Goal: Task Accomplishment & Management: Manage account settings

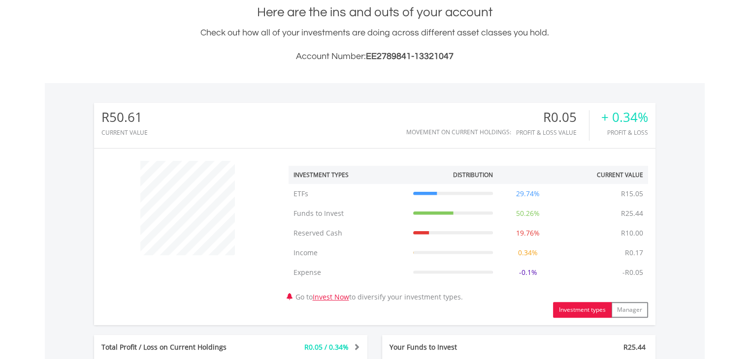
scroll to position [95, 187]
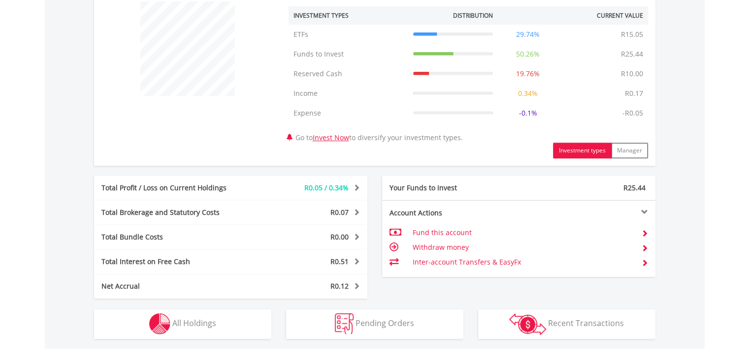
click at [728, 200] on html "My Investments Invest Now New Listings Sell My Recurring Investments Pending Or…" at bounding box center [374, 69] width 749 height 900
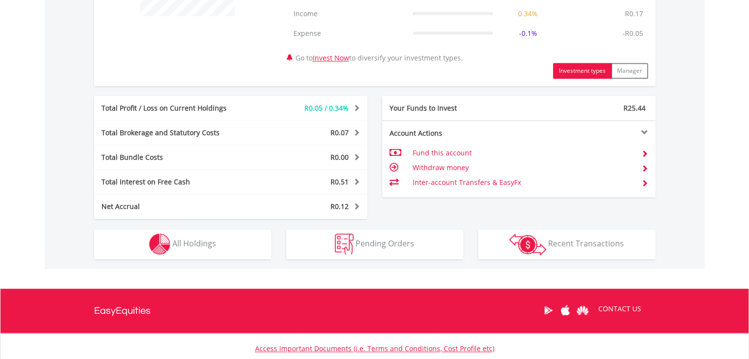
scroll to position [475, 0]
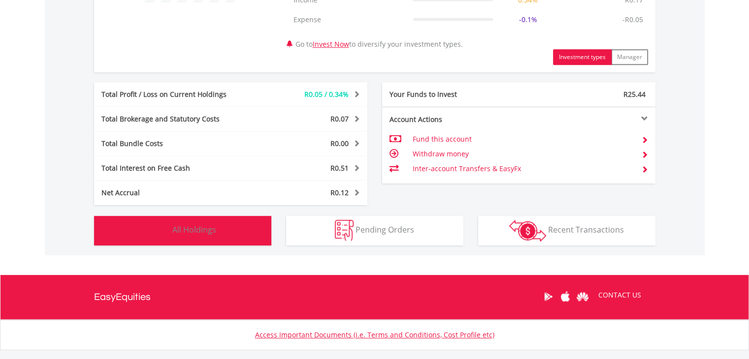
click at [250, 228] on button "Holdings All Holdings" at bounding box center [182, 231] width 177 height 30
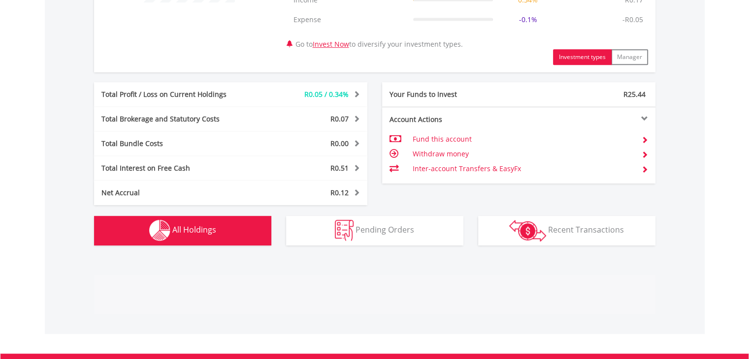
scroll to position [670, 0]
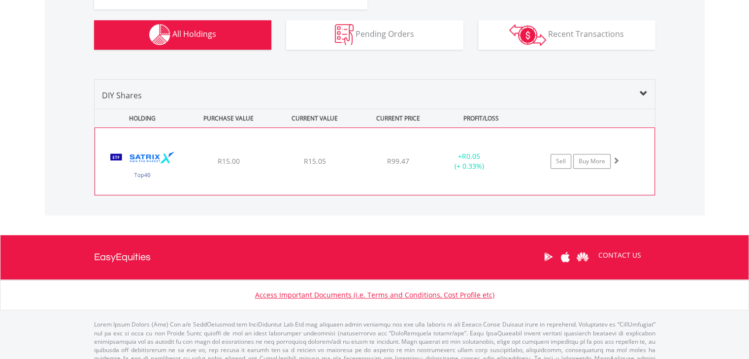
click at [616, 162] on span at bounding box center [615, 160] width 7 height 7
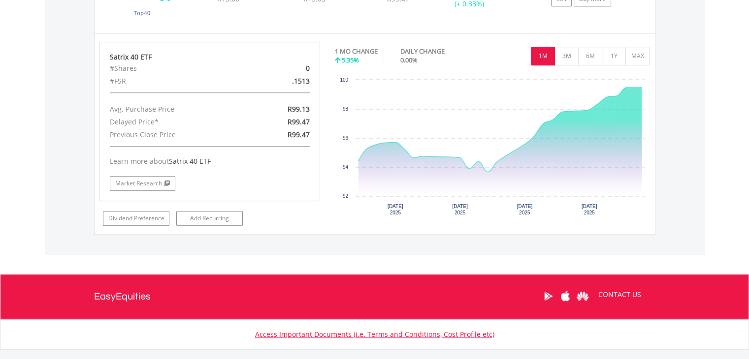
scroll to position [837, 0]
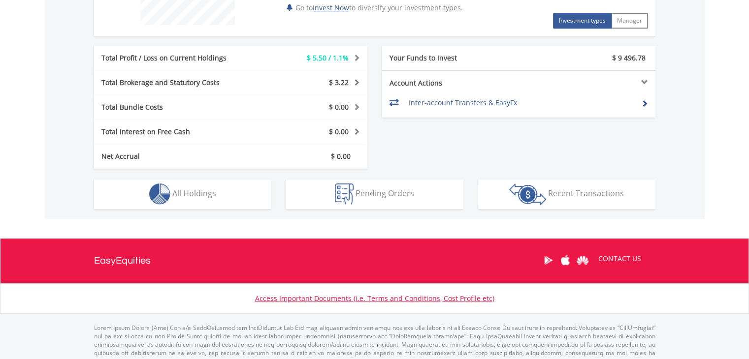
scroll to position [448, 0]
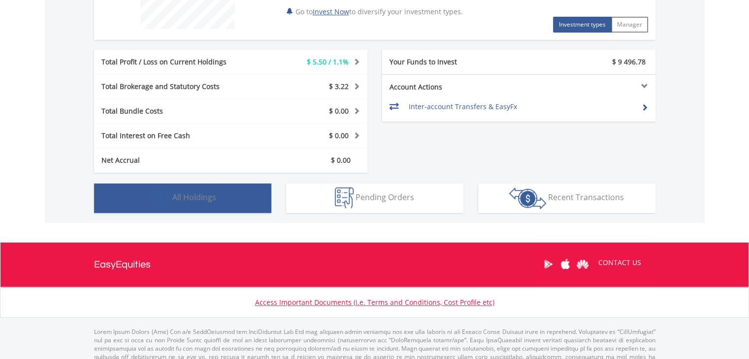
click at [193, 196] on span "All Holdings" at bounding box center [194, 197] width 44 height 11
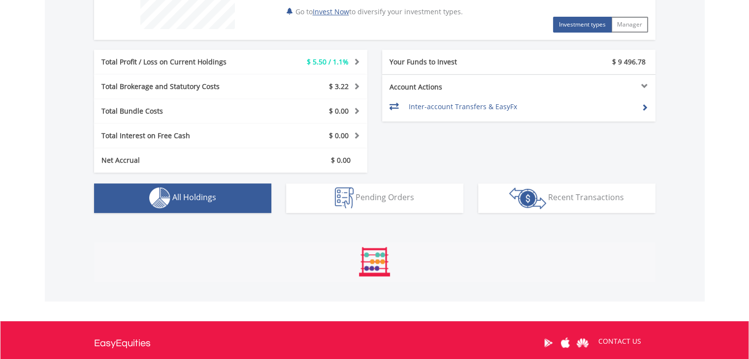
click at [193, 196] on span "All Holdings" at bounding box center [194, 197] width 44 height 11
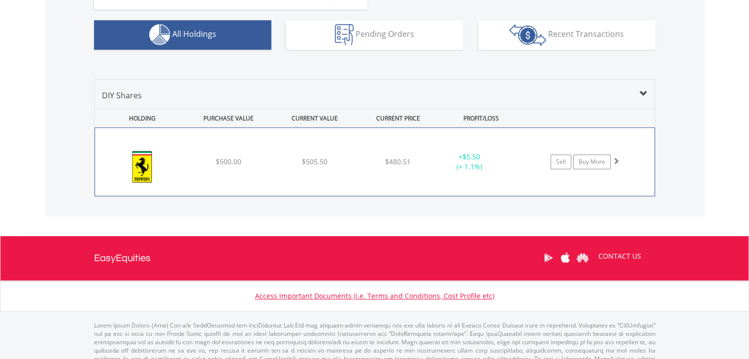
click at [616, 161] on span at bounding box center [615, 161] width 7 height 7
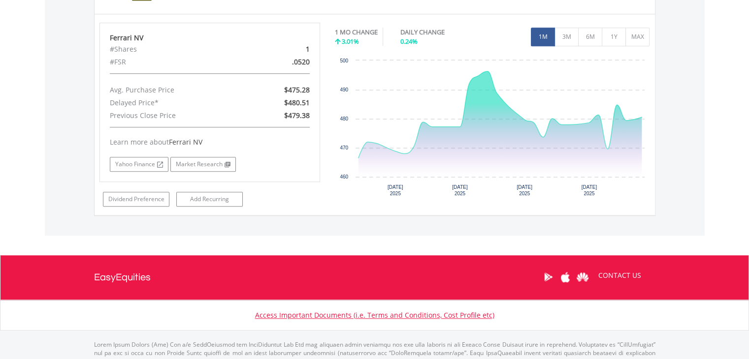
scroll to position [755, 0]
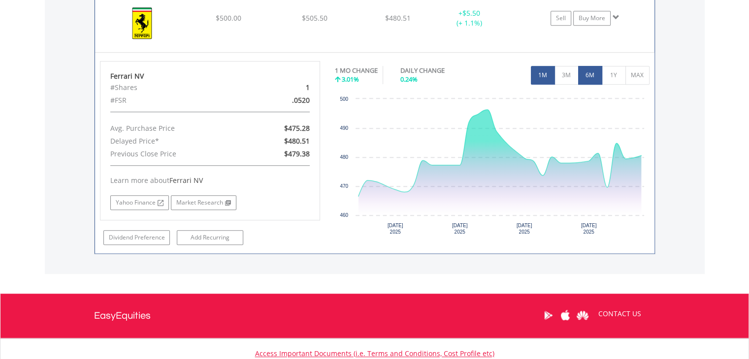
click at [579, 79] on button "6M" at bounding box center [590, 75] width 24 height 19
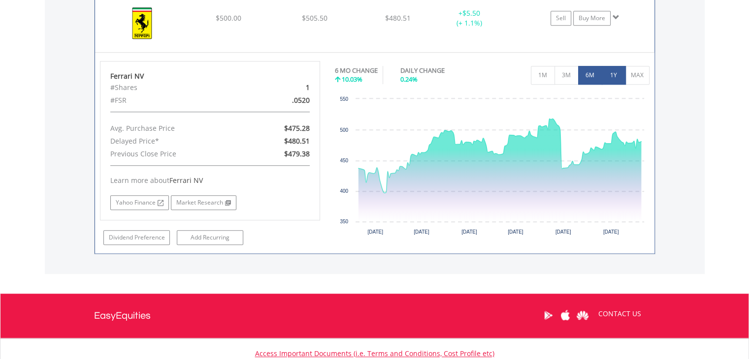
click at [613, 77] on button "1Y" at bounding box center [614, 75] width 24 height 19
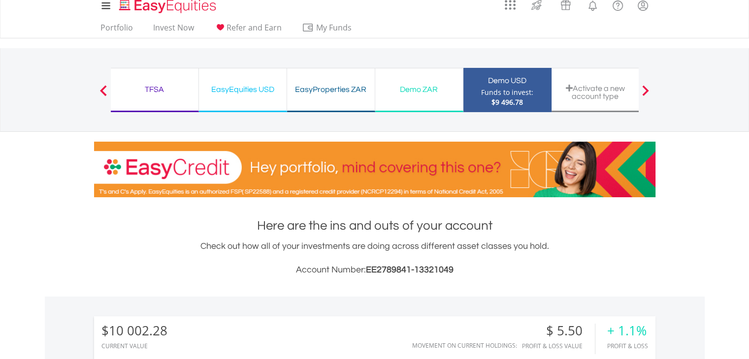
scroll to position [0, 0]
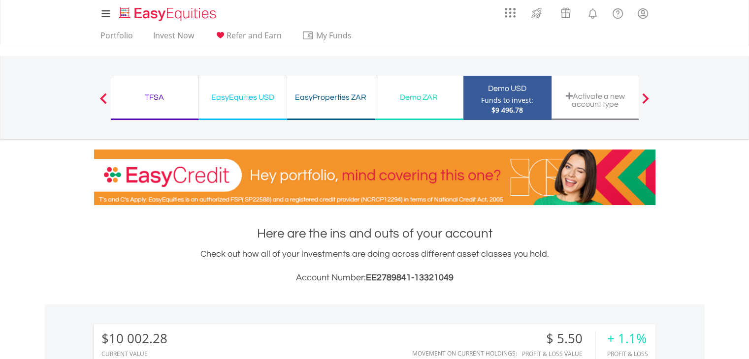
click at [102, 98] on button "Previous" at bounding box center [104, 103] width 20 height 10
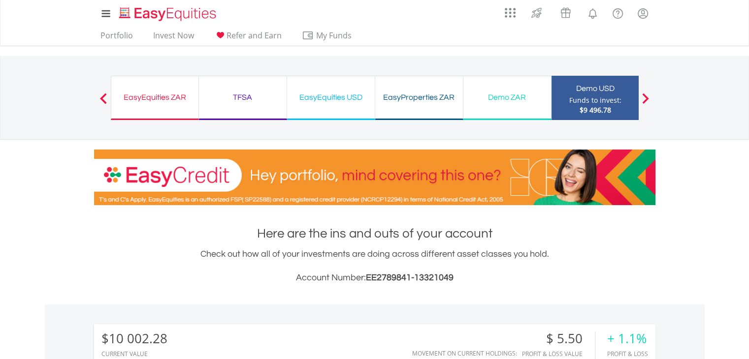
drag, startPoint x: 102, startPoint y: 98, endPoint x: 156, endPoint y: 105, distance: 53.6
click at [156, 105] on div "Previous EasyEquities ZAR Funds to invest: $9 496.78 TFSA Funds to invest: $9 4…" at bounding box center [375, 103] width 528 height 54
click at [156, 105] on div "EasyEquities ZAR Funds to invest: $9 496.78" at bounding box center [155, 98] width 88 height 44
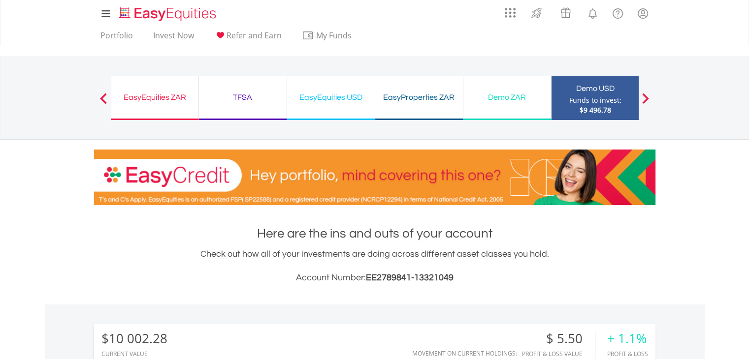
click at [174, 101] on div "EasyEquities ZAR" at bounding box center [154, 98] width 75 height 14
click at [170, 96] on div "EasyEquities ZAR" at bounding box center [154, 98] width 75 height 14
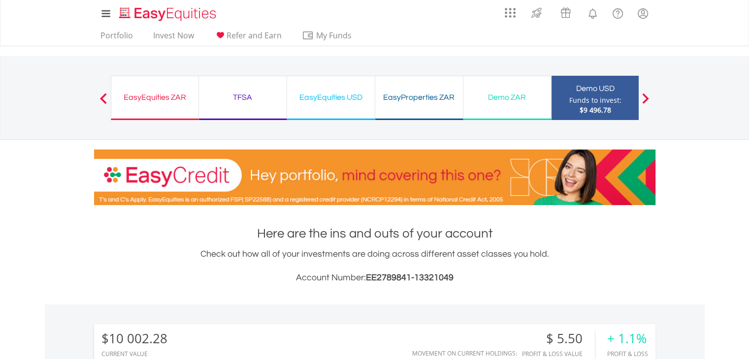
click at [170, 96] on div "EasyEquities ZAR" at bounding box center [154, 98] width 75 height 14
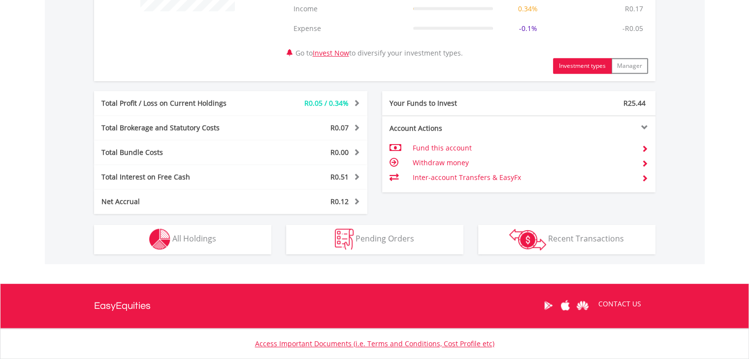
scroll to position [465, 0]
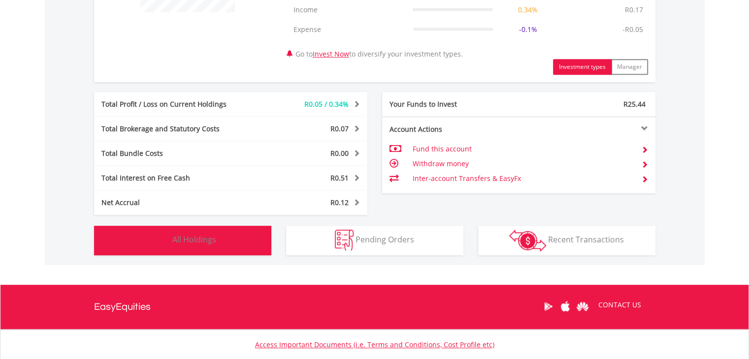
click at [256, 237] on button "Holdings All Holdings" at bounding box center [182, 241] width 177 height 30
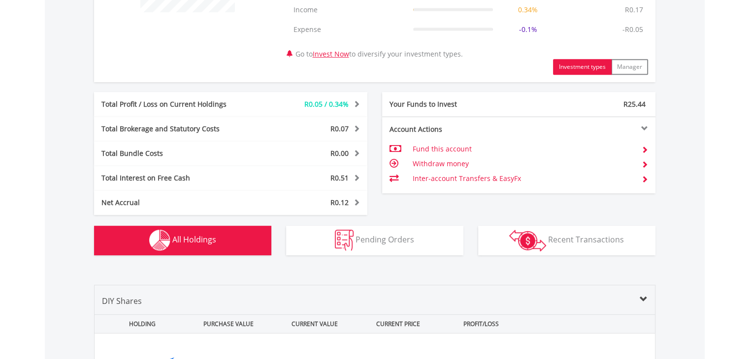
scroll to position [670, 0]
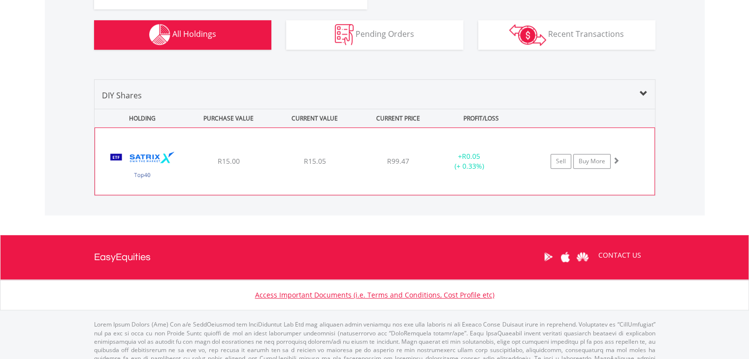
click at [617, 162] on span at bounding box center [615, 160] width 7 height 7
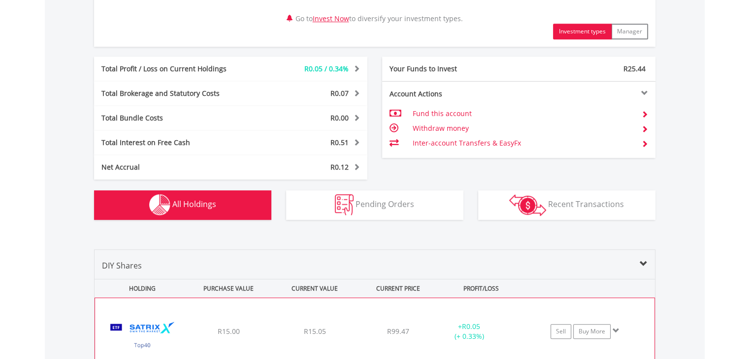
scroll to position [498, 0]
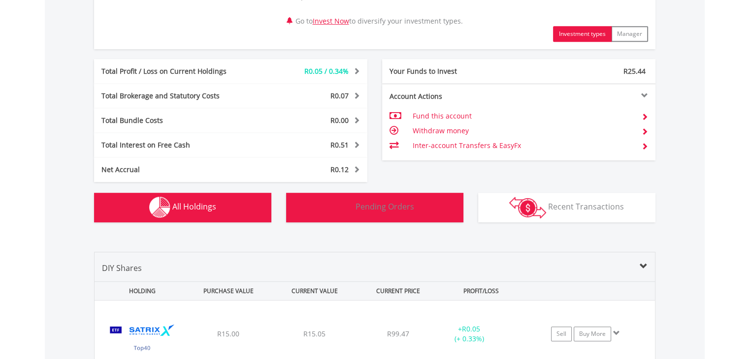
click at [353, 199] on img "button" at bounding box center [344, 207] width 19 height 21
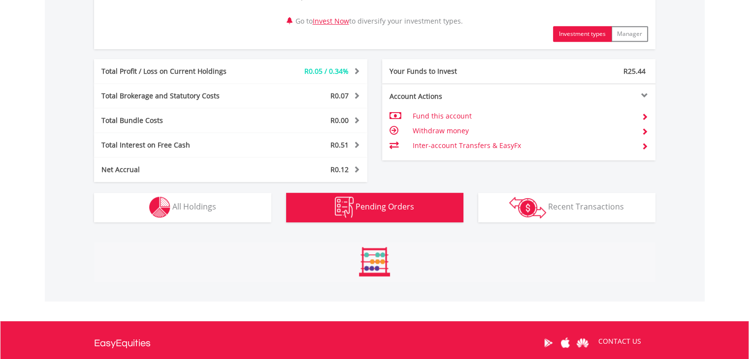
click at [353, 199] on img "button" at bounding box center [344, 207] width 19 height 21
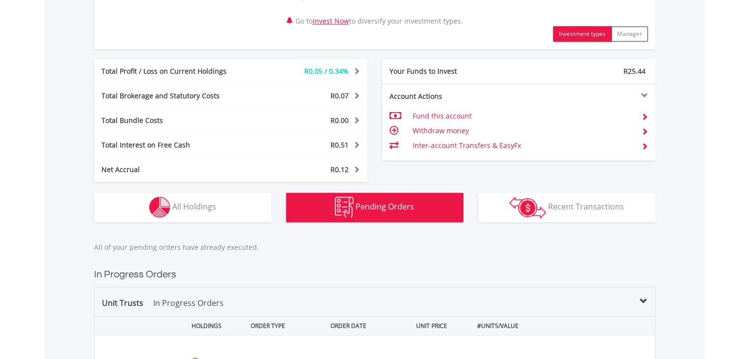
scroll to position [723, 0]
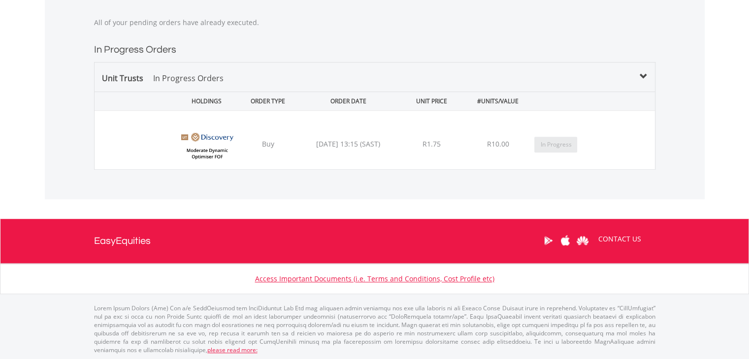
click at [364, 148] on div "﻿ Discovery Moderate Dynamic Asset Optimiser FOF (DMDAOF) Buy 2025/09/19 13:15 …" at bounding box center [375, 140] width 560 height 59
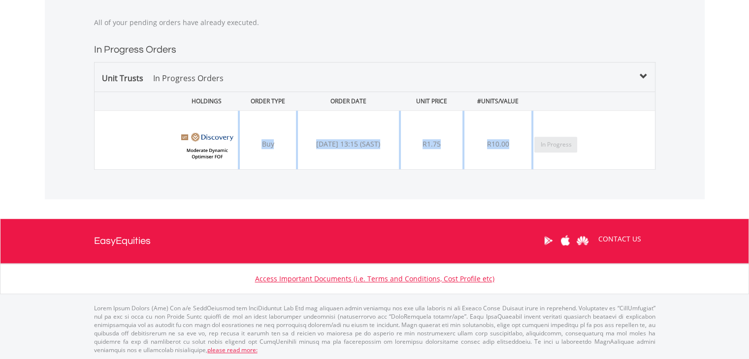
click at [364, 148] on div "﻿ Discovery Moderate Dynamic Asset Optimiser FOF (DMDAOF) Buy 2025/09/19 13:15 …" at bounding box center [375, 140] width 560 height 59
click at [209, 150] on img at bounding box center [207, 145] width 63 height 44
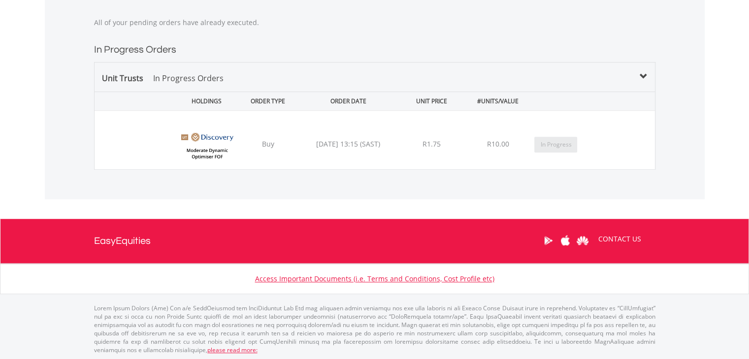
click at [167, 134] on div "﻿ Discovery Moderate Dynamic Asset Optimiser FOF (DMDAOF) Buy 2025/09/19 13:15 …" at bounding box center [375, 140] width 560 height 59
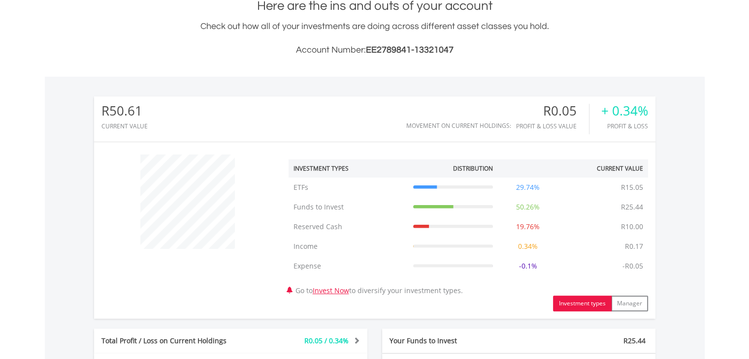
scroll to position [226, 0]
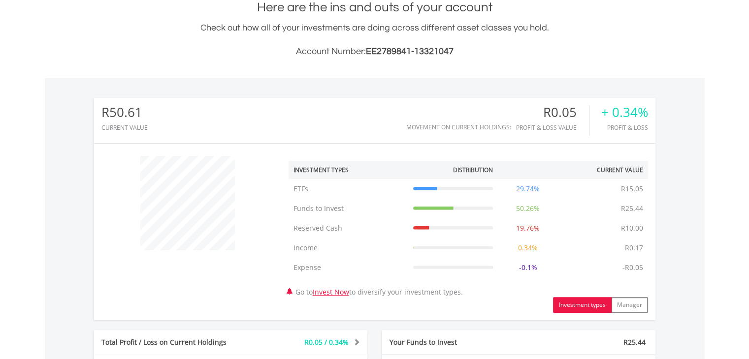
click at [619, 111] on div "+ 0.34%" at bounding box center [624, 112] width 47 height 14
click at [734, 107] on body "My Investments Invest Now New Listings Sell My Recurring Investments Pending Or…" at bounding box center [374, 320] width 749 height 1092
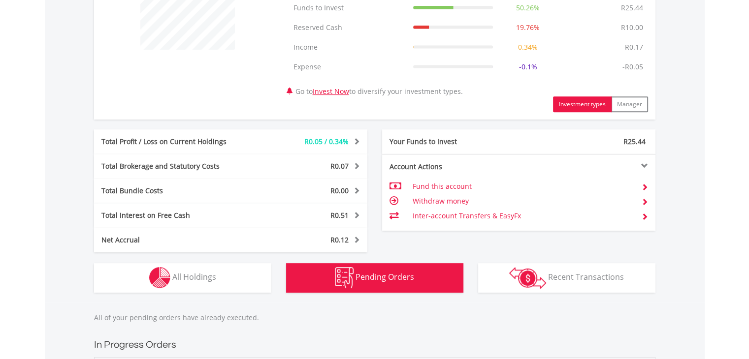
scroll to position [425, 0]
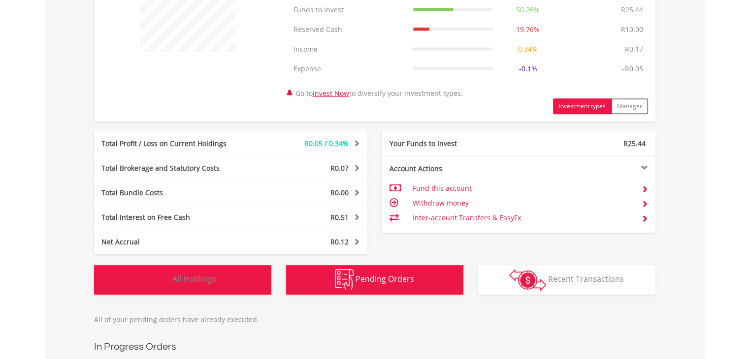
click at [229, 288] on button "Holdings All Holdings" at bounding box center [182, 280] width 177 height 30
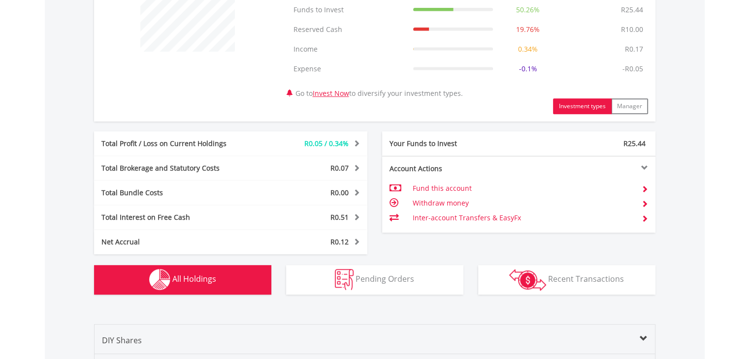
click at [229, 288] on button "Holdings All Holdings" at bounding box center [182, 280] width 177 height 30
click at [358, 143] on span at bounding box center [355, 143] width 9 height 7
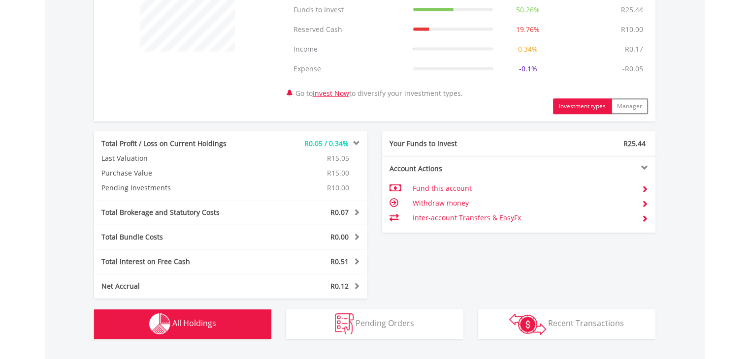
click at [352, 143] on span at bounding box center [355, 143] width 9 height 7
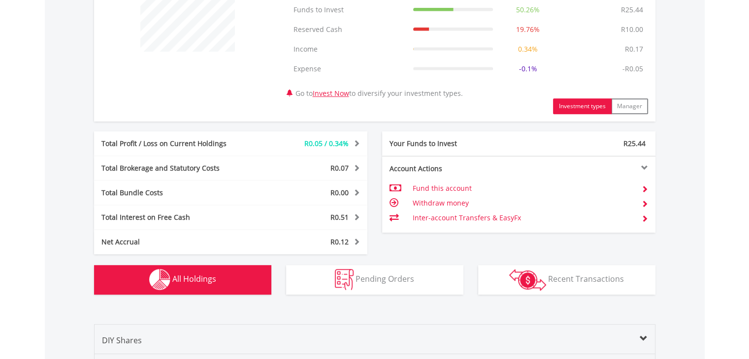
click at [352, 143] on span at bounding box center [355, 143] width 9 height 7
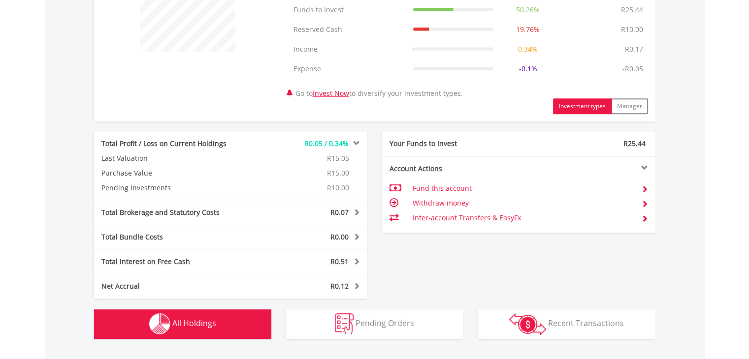
scroll to position [424, 0]
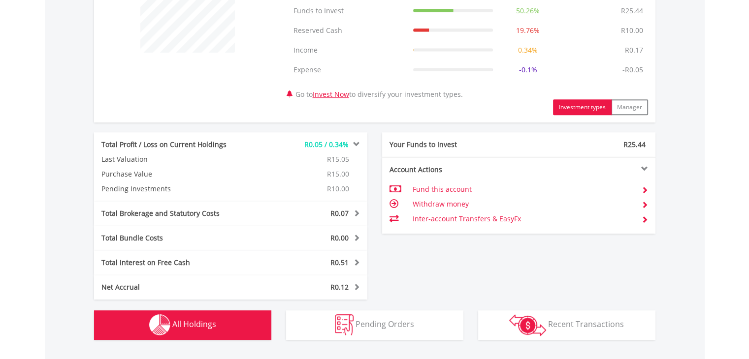
click at [357, 141] on span at bounding box center [355, 144] width 9 height 7
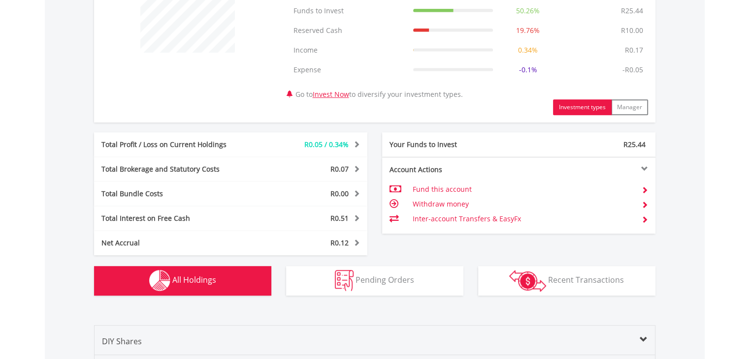
scroll to position [375, 0]
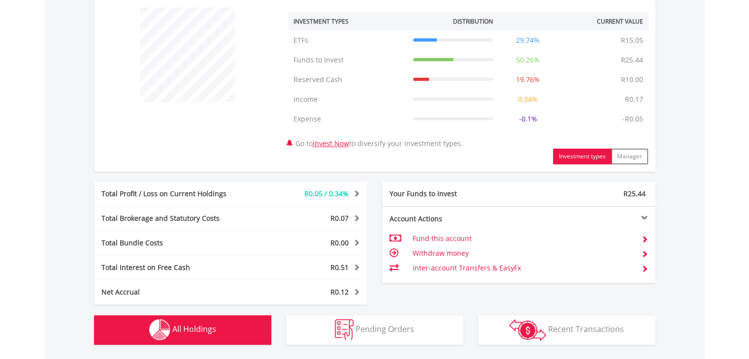
click at [645, 217] on div at bounding box center [586, 218] width 137 height 7
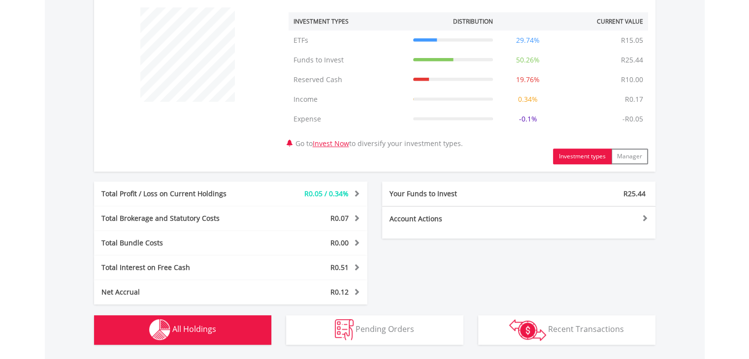
click at [645, 217] on div at bounding box center [586, 218] width 137 height 7
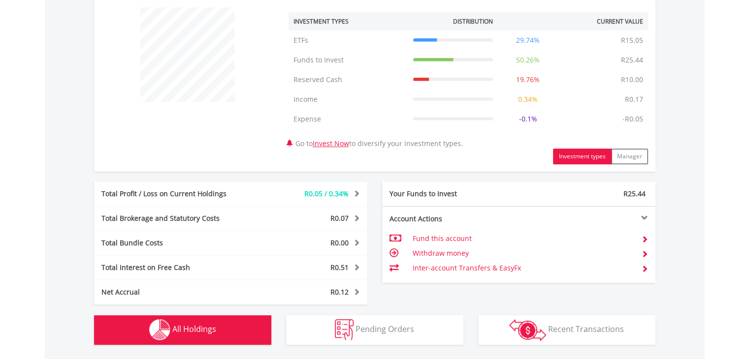
click at [644, 215] on div at bounding box center [586, 218] width 137 height 7
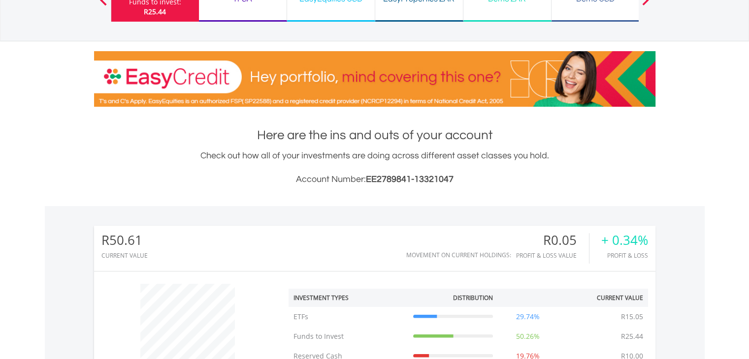
scroll to position [0, 0]
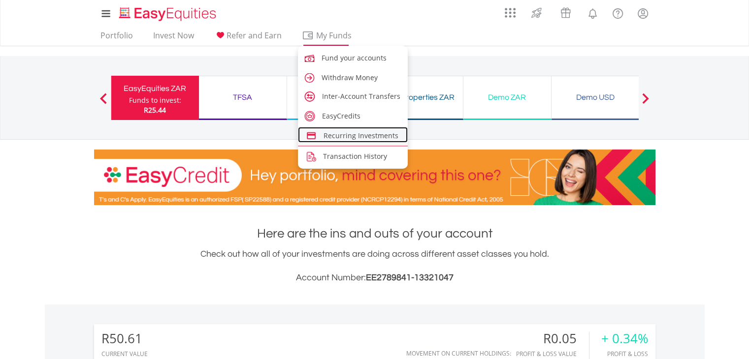
click at [360, 136] on span "Recurring Investments" at bounding box center [360, 135] width 75 height 9
